Goal: Task Accomplishment & Management: Manage account settings

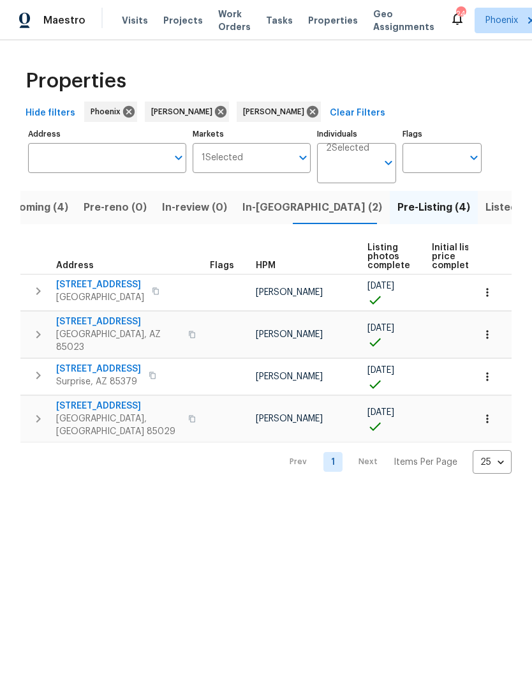
click at [252, 224] on button "In-reno (2)" at bounding box center [312, 207] width 155 height 33
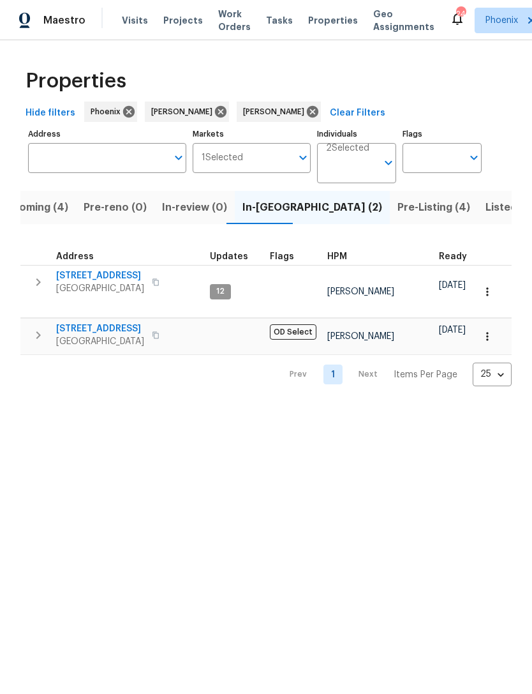
click at [52, 216] on span "Upcoming (4)" at bounding box center [34, 207] width 70 height 18
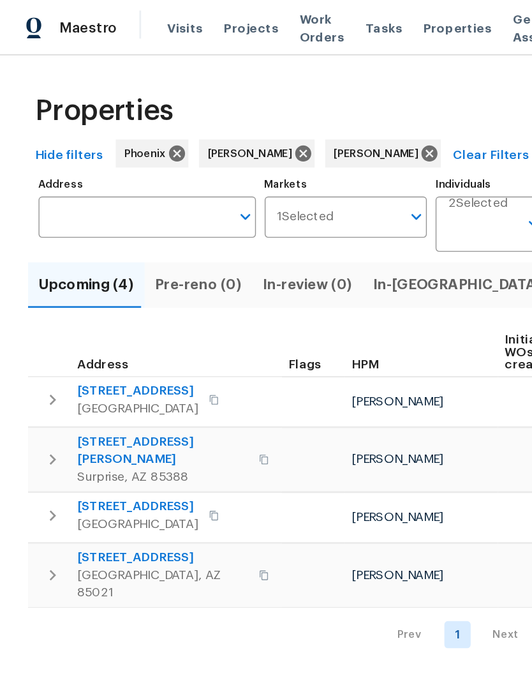
click at [77, 173] on input "Address" at bounding box center [97, 158] width 139 height 30
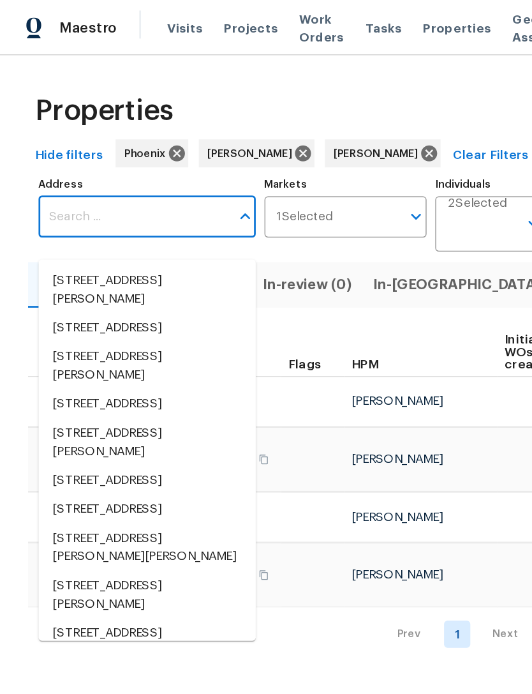
click at [70, 173] on input "Address" at bounding box center [97, 158] width 139 height 30
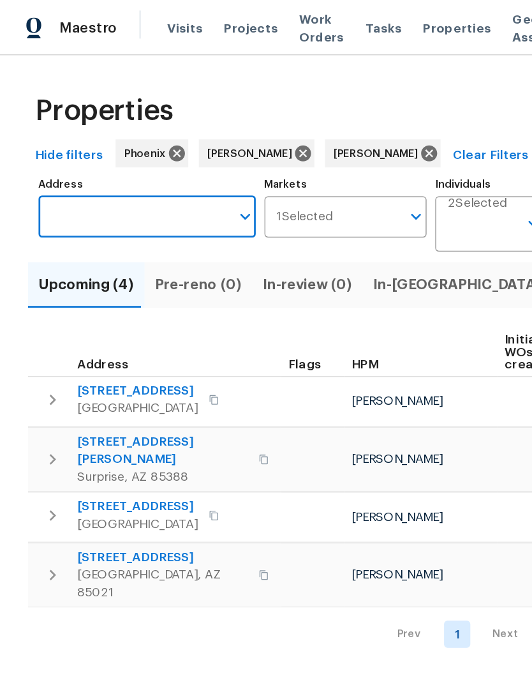
paste input "13433 N Emberwood Dr, Sun City, AZ 85351"
type input "13433 N Emberwood Dr, Sun City, AZ 85351"
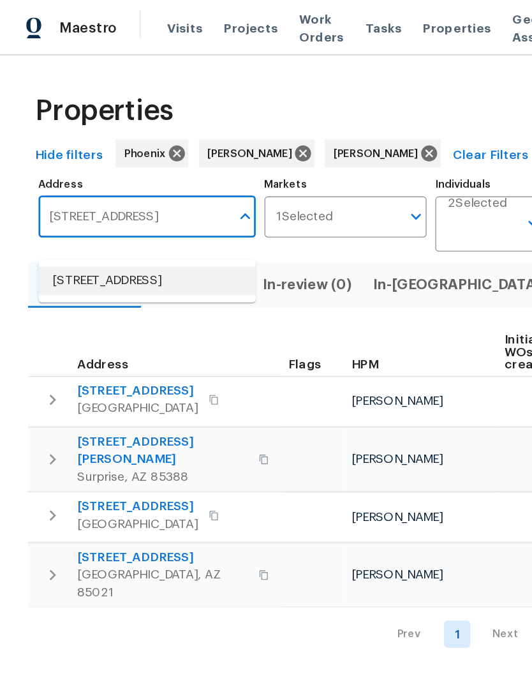
click at [89, 214] on li "13433 N Emberwood Dr Sun City AZ 85351" at bounding box center [107, 204] width 158 height 21
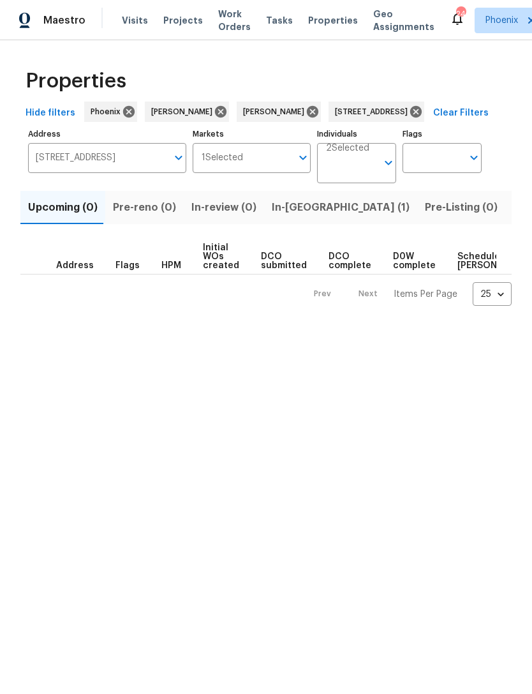
click at [285, 216] on span "In-reno (1)" at bounding box center [341, 207] width 138 height 18
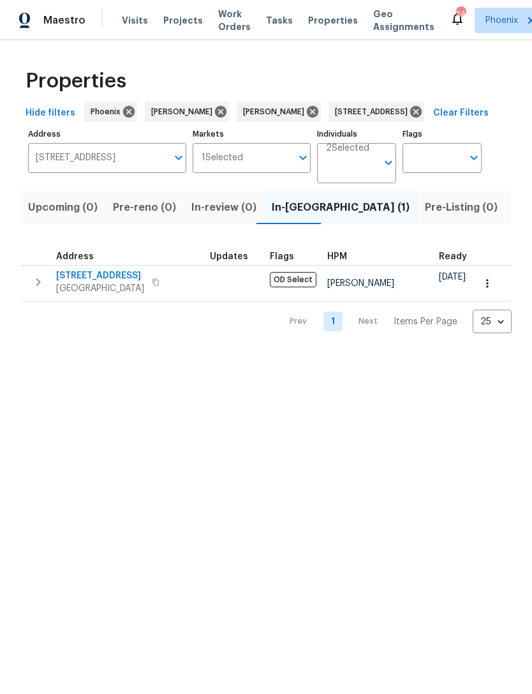
click at [47, 295] on button "button" at bounding box center [39, 282] width 26 height 26
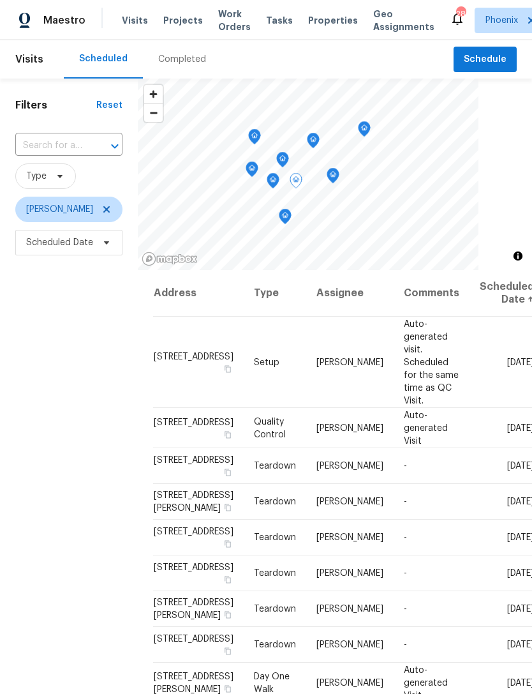
click at [0, 0] on span at bounding box center [0, 0] width 0 height 0
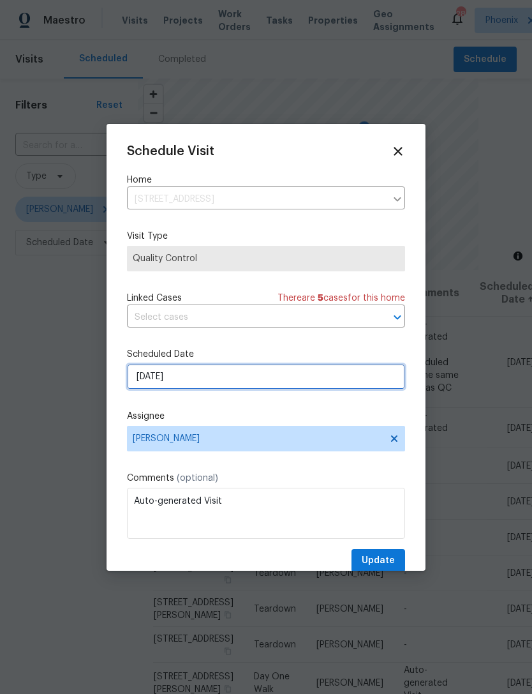
click at [216, 381] on input "9/19/2025" at bounding box center [266, 377] width 278 height 26
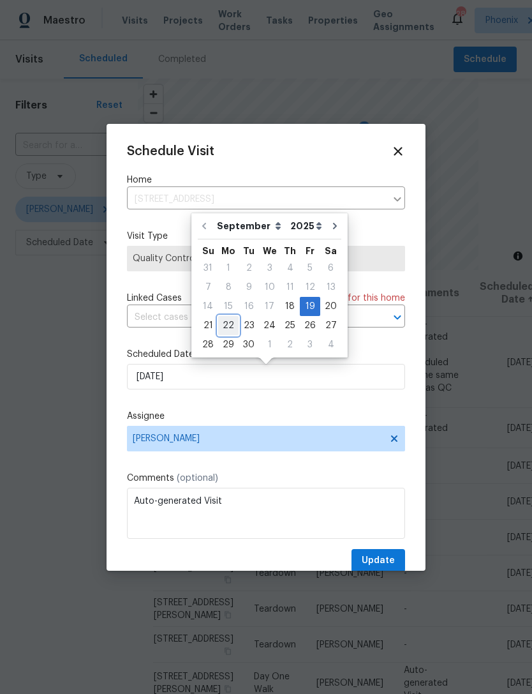
click at [232, 326] on div "22" at bounding box center [228, 326] width 20 height 18
type input "9/22/2025"
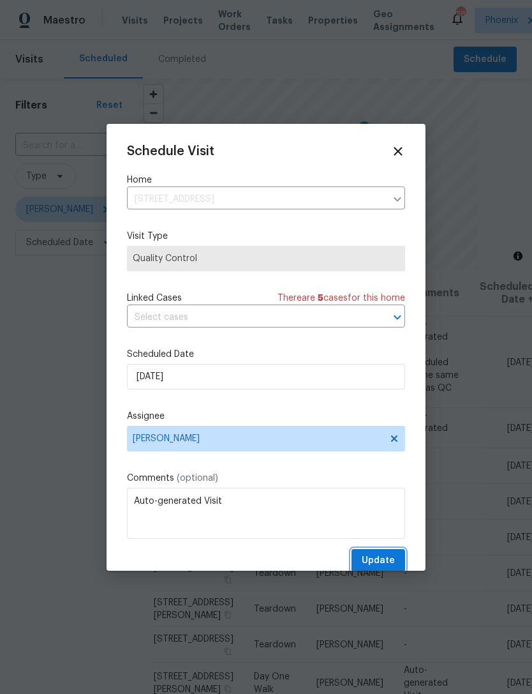
click at [385, 569] on span "Update" at bounding box center [378, 561] width 33 height 16
